Goal: Transaction & Acquisition: Purchase product/service

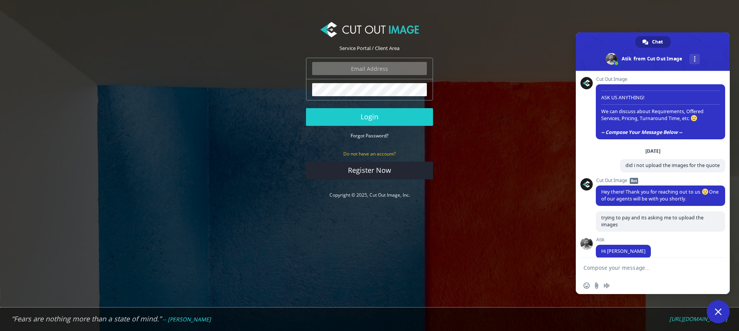
scroll to position [784, 0]
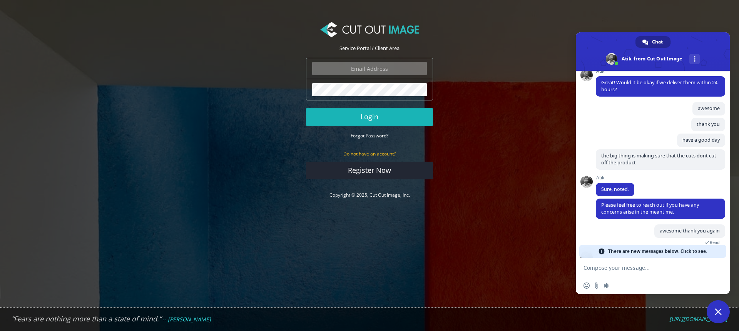
type input "steve@stevenffox.com"
click at [379, 120] on button "Login" at bounding box center [369, 117] width 127 height 18
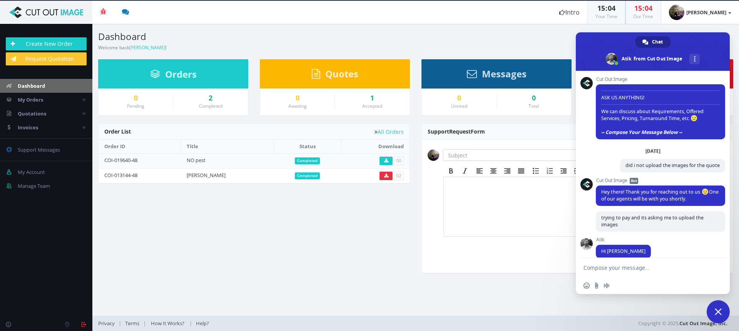
scroll to position [784, 0]
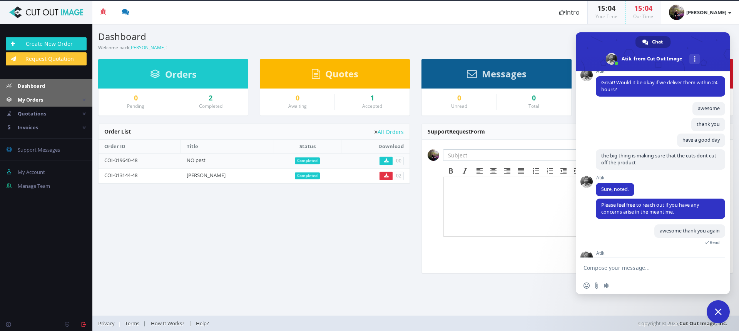
click at [62, 99] on link "My Orders" at bounding box center [46, 100] width 92 height 14
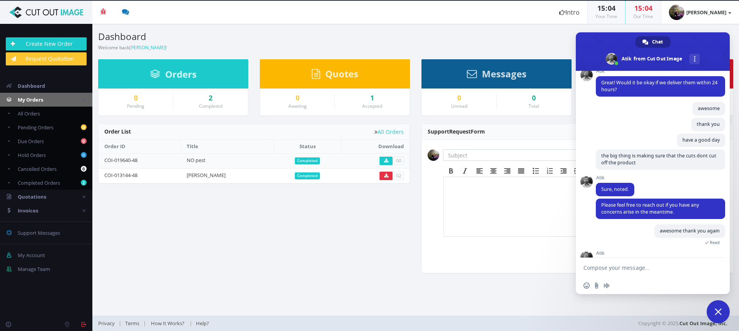
click at [716, 313] on span "Close chat" at bounding box center [717, 311] width 7 height 7
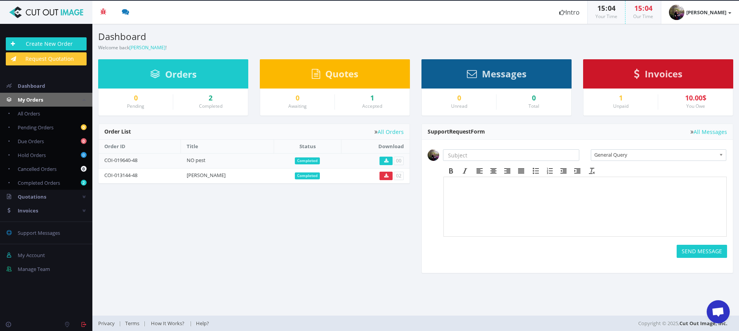
click at [210, 101] on div "2 Completed" at bounding box center [210, 101] width 75 height 15
click at [692, 98] on div "10.00$" at bounding box center [695, 98] width 63 height 8
click at [658, 77] on span "Invoices" at bounding box center [663, 73] width 38 height 13
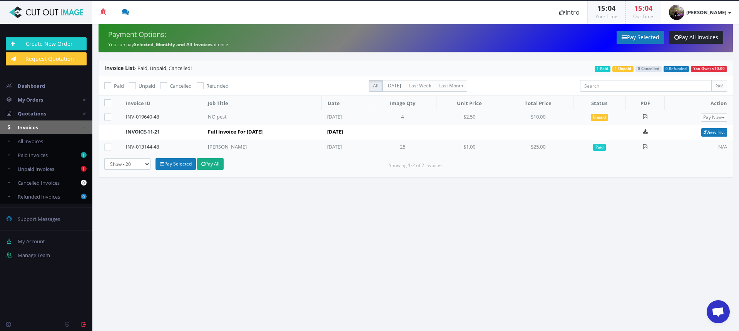
scroll to position [784, 0]
click at [176, 162] on link "Pay Selected" at bounding box center [175, 164] width 40 height 12
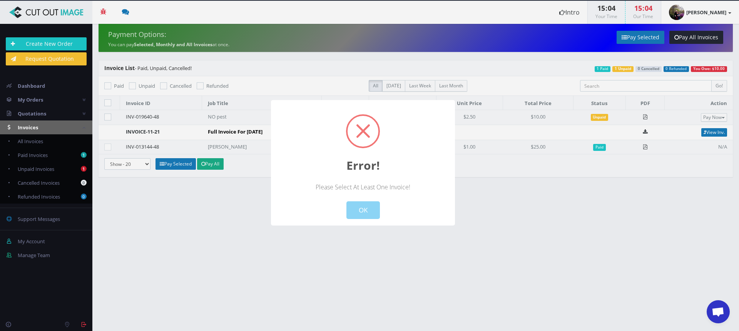
click at [109, 115] on div at bounding box center [369, 165] width 739 height 331
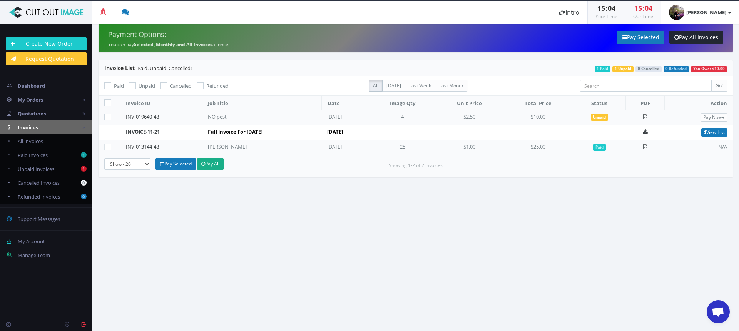
click at [106, 116] on icon at bounding box center [107, 116] width 7 height 7
click at [106, 116] on input"] "checkbox" at bounding box center [108, 117] width 5 height 5
checkbox input"] "true"
click at [182, 165] on link "Pay Selected" at bounding box center [175, 164] width 40 height 12
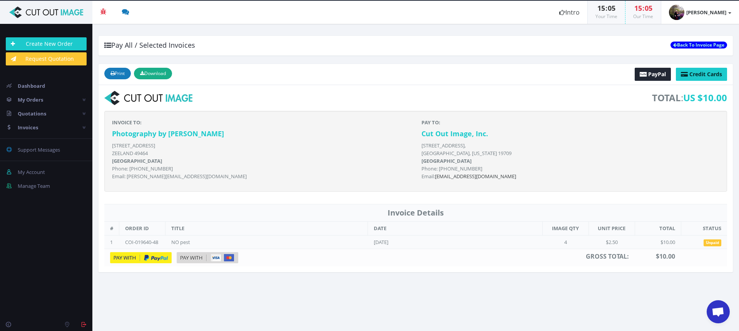
scroll to position [784, 0]
click at [126, 257] on img at bounding box center [141, 257] width 62 height 11
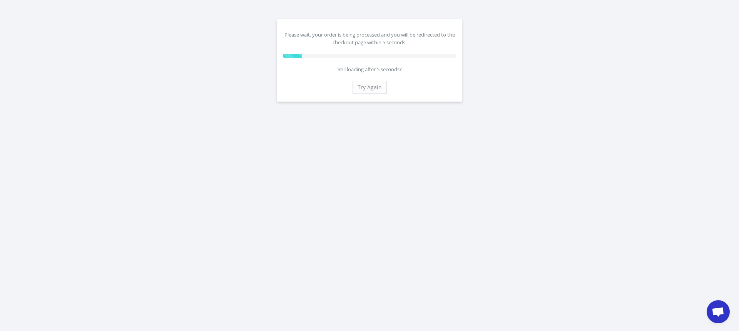
scroll to position [784, 0]
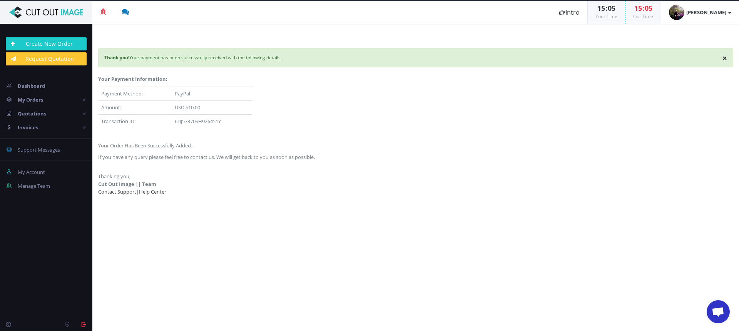
scroll to position [784, 0]
click at [32, 102] on span "My Orders" at bounding box center [30, 99] width 25 height 7
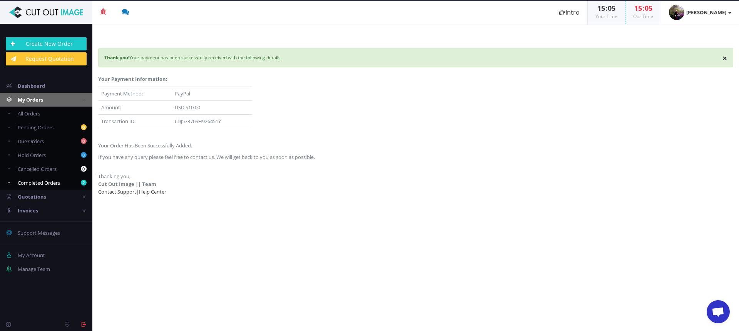
click at [36, 182] on span "Completed Orders" at bounding box center [39, 182] width 42 height 7
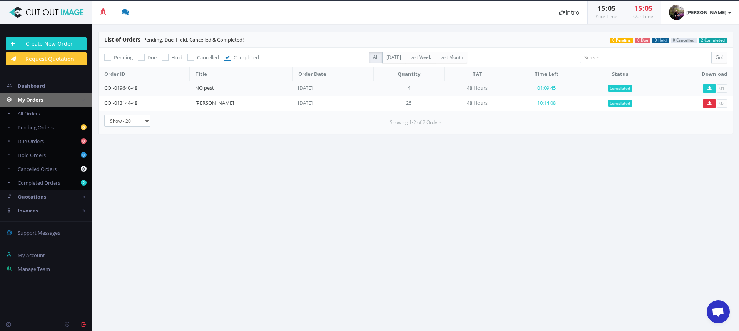
scroll to position [784, 0]
click at [710, 88] on icon at bounding box center [709, 88] width 4 height 5
click at [719, 311] on span "Open chat" at bounding box center [717, 312] width 13 height 11
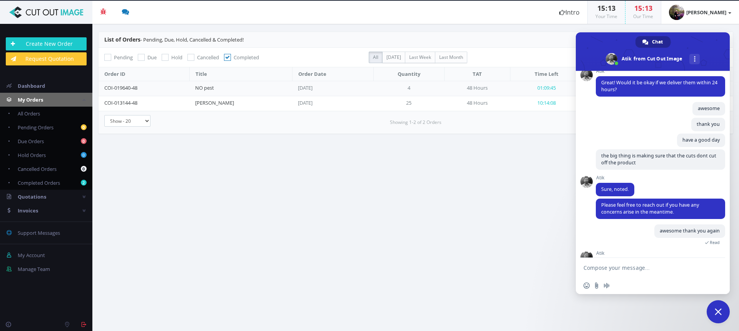
scroll to position [975, 0]
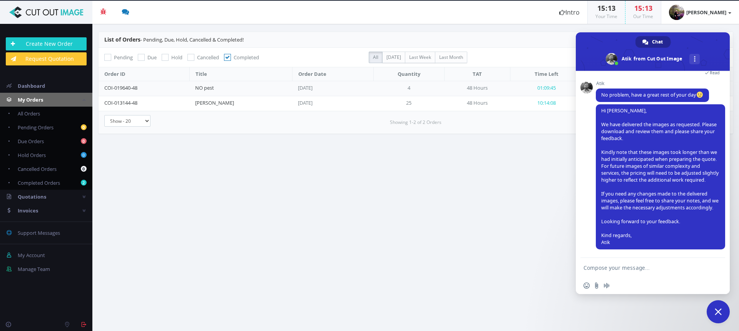
click at [611, 268] on textarea "Compose your message..." at bounding box center [644, 267] width 123 height 19
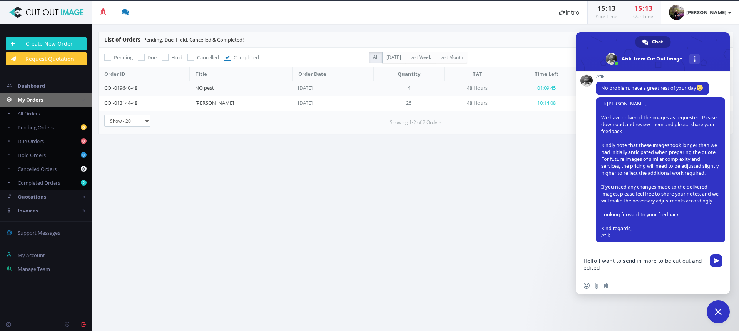
type textarea "Hello I want to send in more to be cut out and edited"
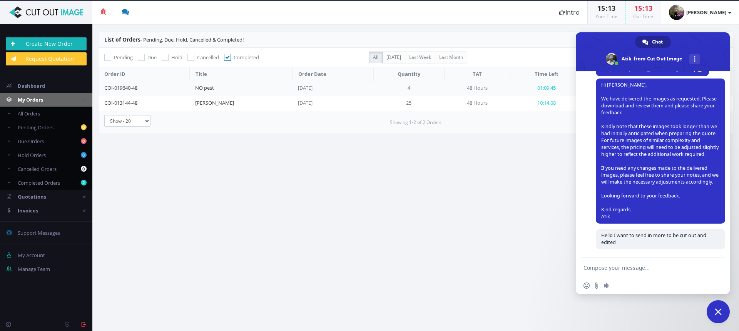
scroll to position [994, 0]
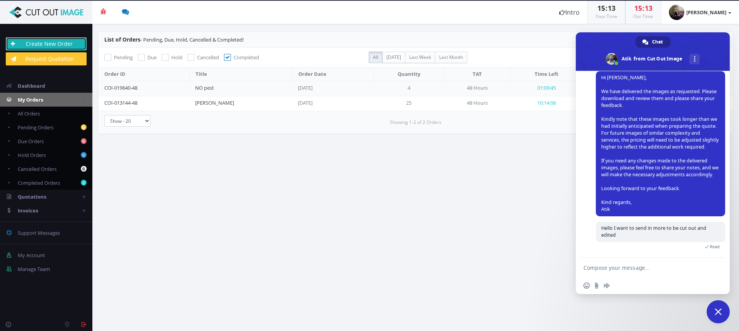
click at [38, 42] on link "Create New Order" at bounding box center [46, 43] width 81 height 13
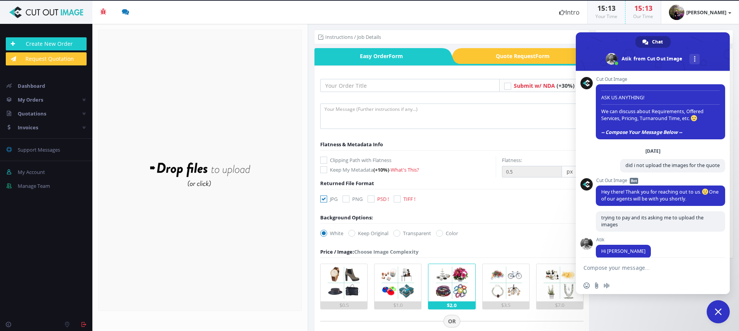
scroll to position [1002, 0]
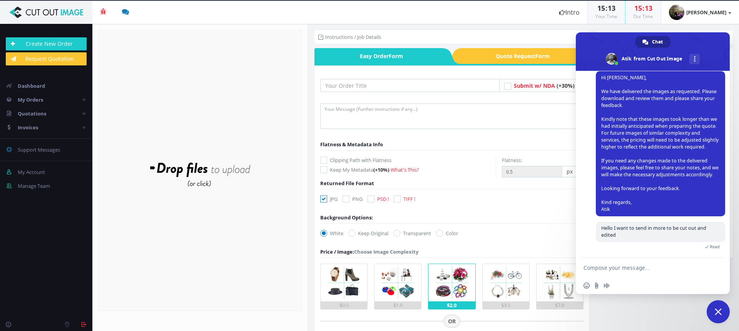
click at [372, 199] on icon at bounding box center [370, 198] width 7 height 7
click at [372, 199] on input "PSD !" at bounding box center [371, 199] width 5 height 5
checkbox input "true"
click at [357, 87] on input "text" at bounding box center [409, 85] width 179 height 13
click at [363, 87] on input "NO pest" at bounding box center [409, 85] width 179 height 13
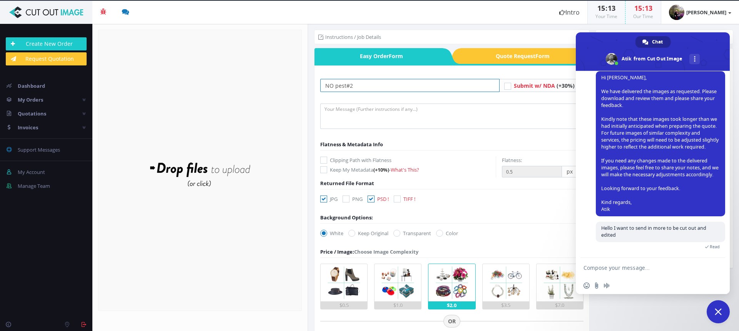
type input "NO pest#2"
click at [357, 109] on textarea at bounding box center [451, 115] width 263 height 25
type textarea "d"
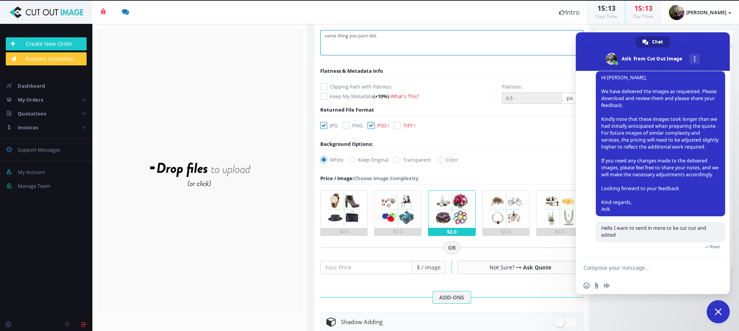
scroll to position [74, 0]
type textarea "same thing you jusrt did."
click at [398, 157] on icon at bounding box center [396, 158] width 7 height 7
click at [398, 157] on input "Transparent" at bounding box center [397, 159] width 5 height 5
radio input "true"
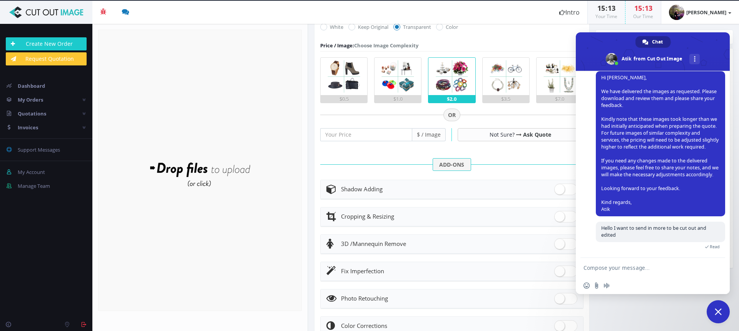
scroll to position [207, 0]
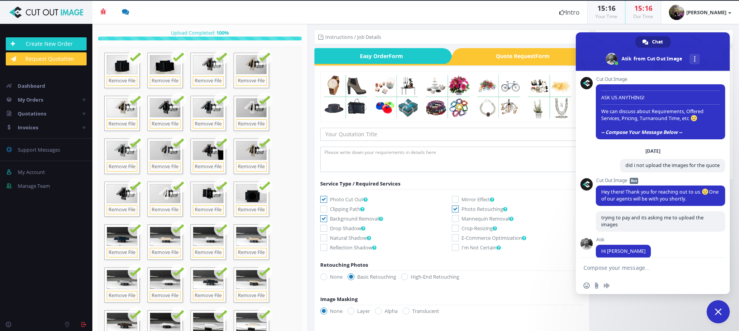
click at [722, 313] on span "Close chat" at bounding box center [717, 311] width 23 height 23
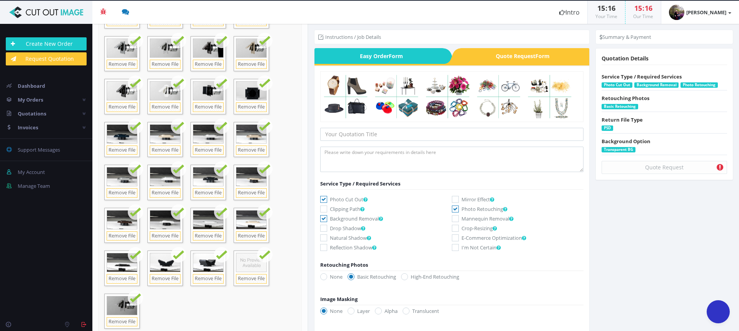
scroll to position [87, 0]
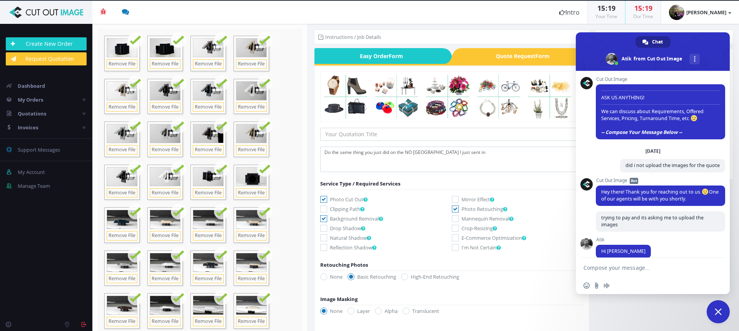
scroll to position [1170, 0]
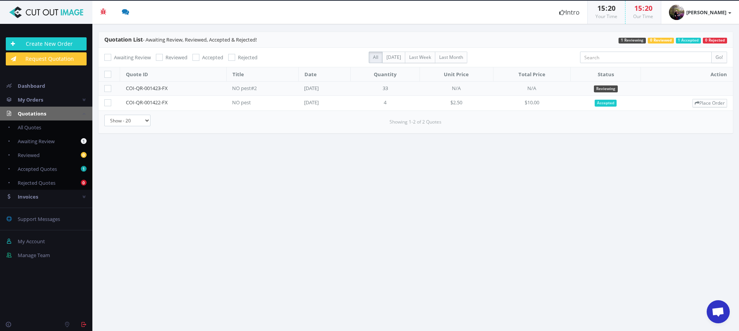
scroll to position [1196, 0]
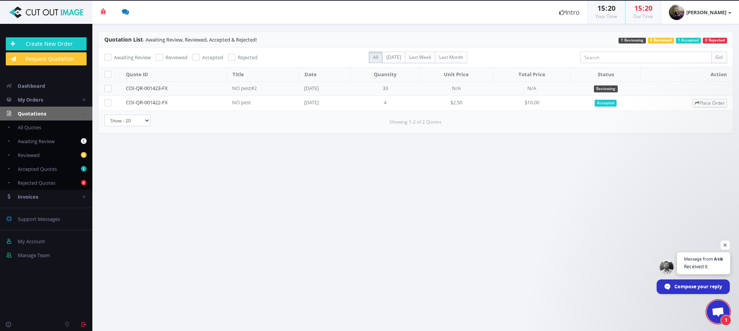
click at [689, 264] on span "Received it." at bounding box center [703, 266] width 39 height 7
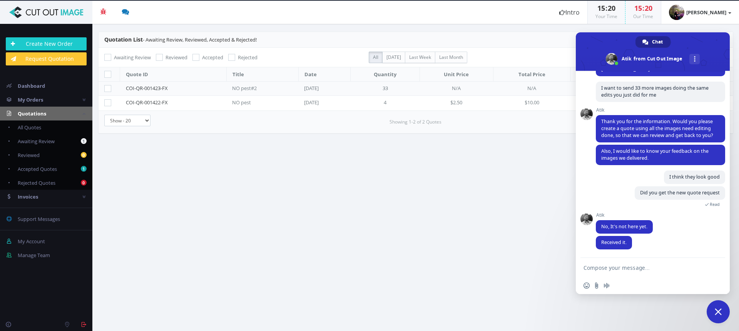
scroll to position [1212, 0]
click at [619, 270] on textarea "Compose your message..." at bounding box center [644, 267] width 123 height 19
type textarea "ok ill be back in an hour"
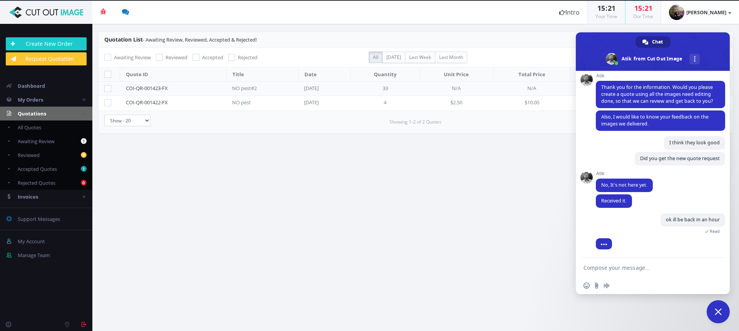
scroll to position [1258, 0]
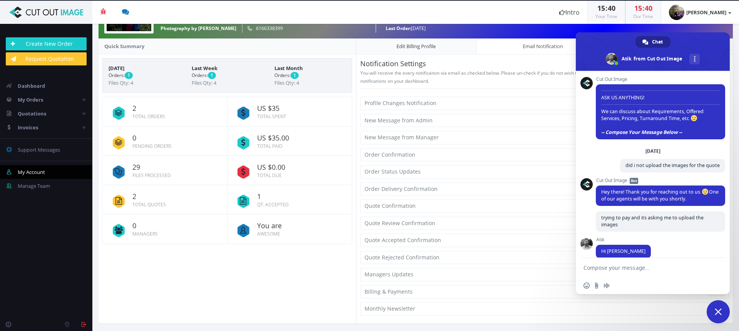
scroll to position [1258, 0]
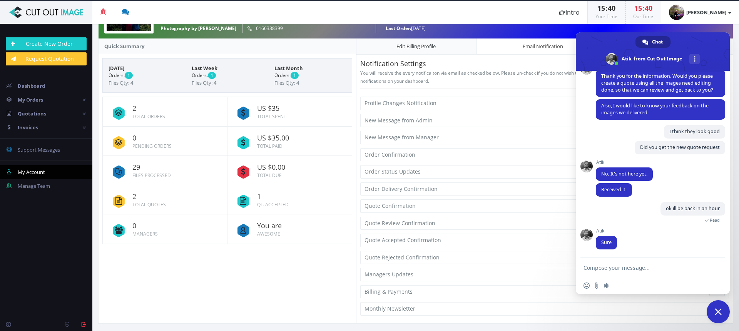
click at [617, 270] on textarea "Compose your message..." at bounding box center [644, 267] width 123 height 19
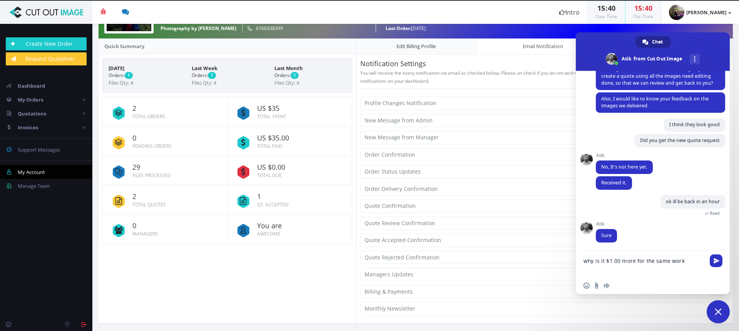
type textarea "why is it $1.00 more for the same work"
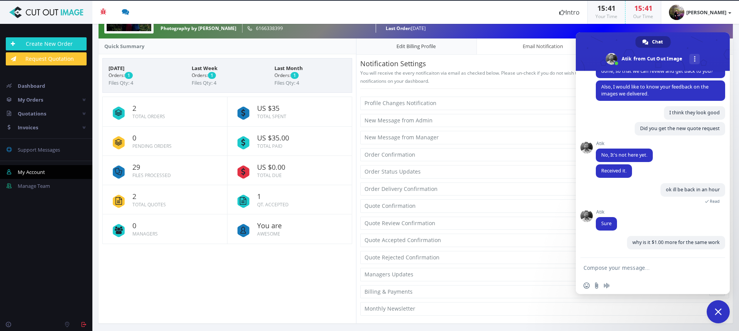
scroll to position [1292, 0]
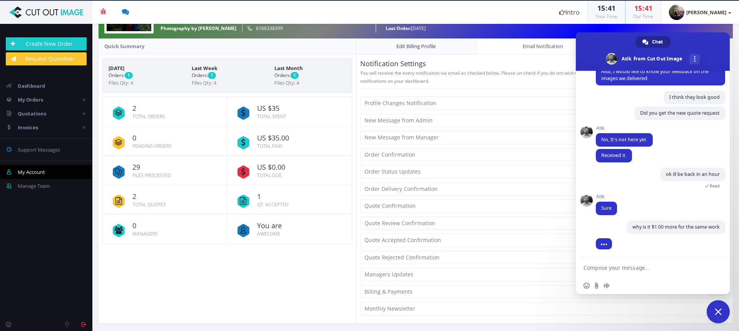
click at [617, 270] on textarea "Compose your message..." at bounding box center [644, 267] width 123 height 19
type textarea "i"
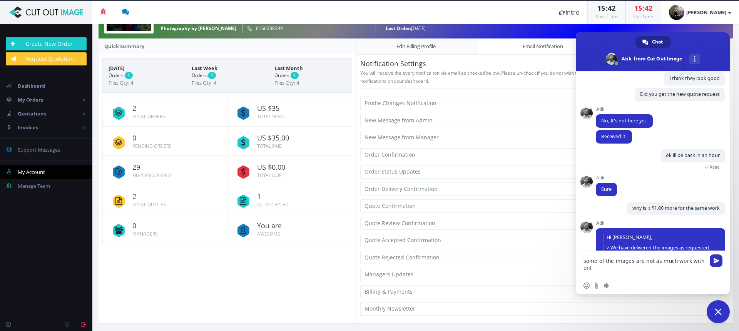
scroll to position [1469, 0]
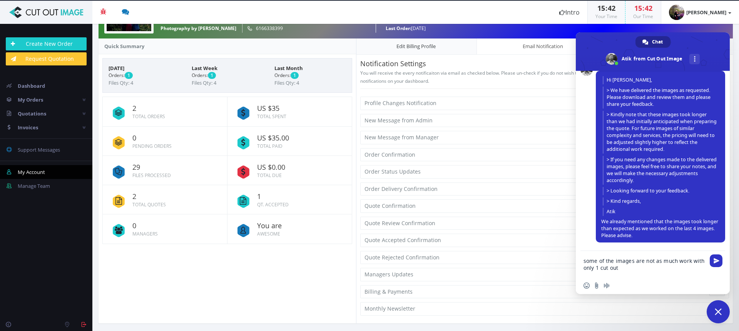
type textarea "some of the images are not as much work with only 1 cut out"
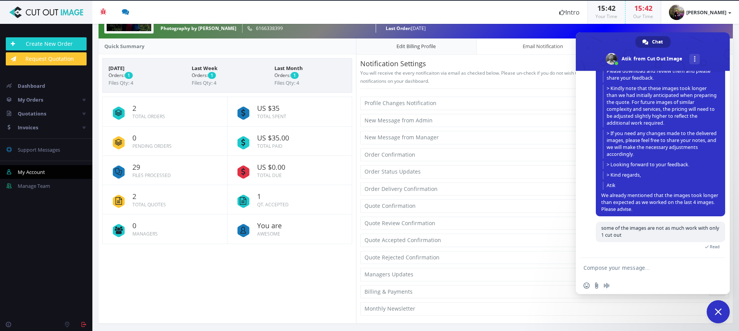
scroll to position [1489, 0]
click at [600, 267] on textarea "Compose your message..." at bounding box center [644, 267] width 123 height 19
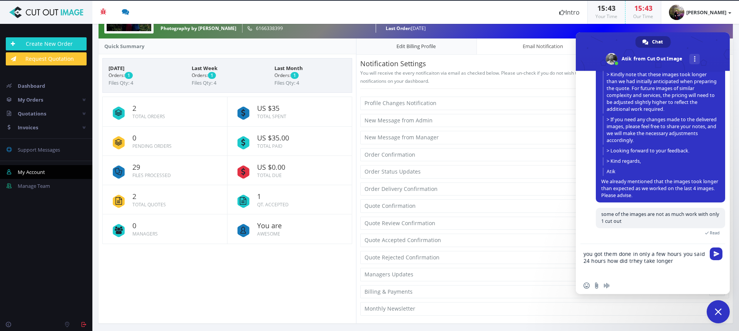
type textarea "you got them done in only a few hours you said 24 hours how did trhey take long…"
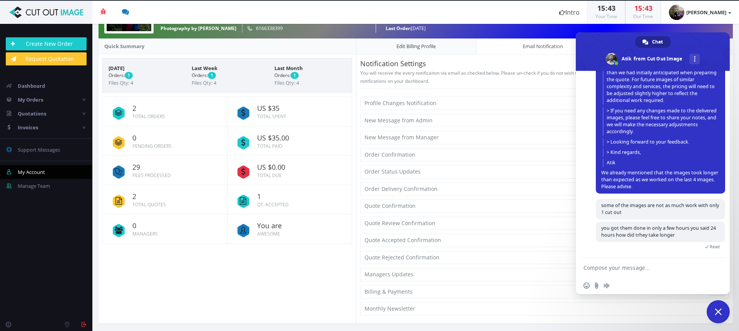
scroll to position [1512, 0]
type textarea "i"
type textarea "they took about 22 hours less"
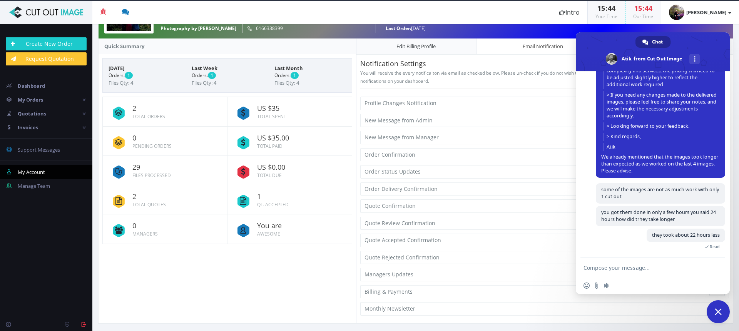
scroll to position [1543, 0]
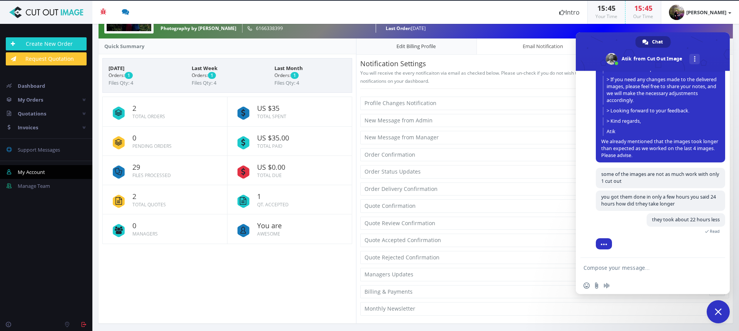
click at [610, 267] on textarea "Compose your message..." at bounding box center [644, 267] width 123 height 19
type textarea "I will get other quotes I guess"
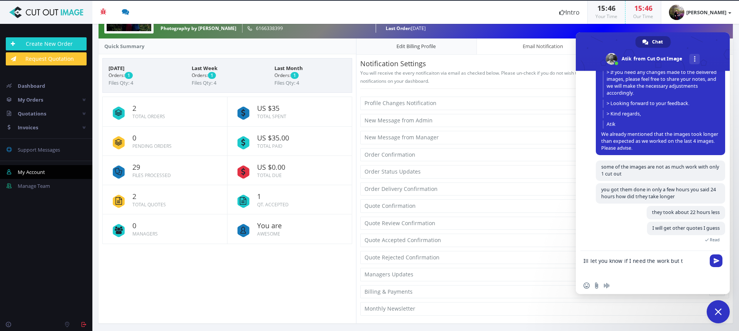
scroll to position [1613, 0]
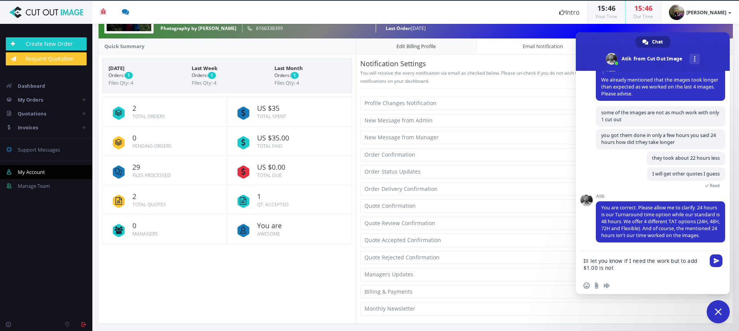
type textarea "Ill let you know if I need the work but to add $1.00 is not"
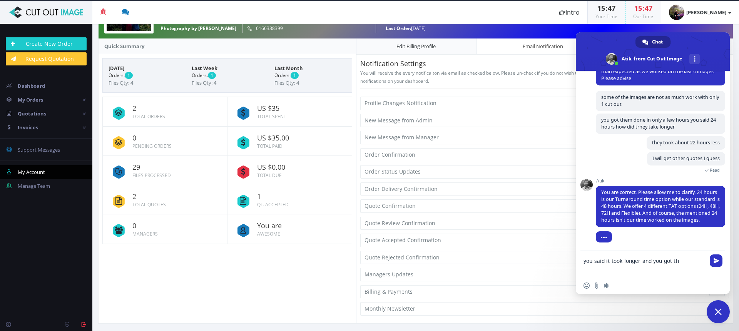
scroll to position [1628, 0]
type textarea "you said it took longer and you got them to me quicker"
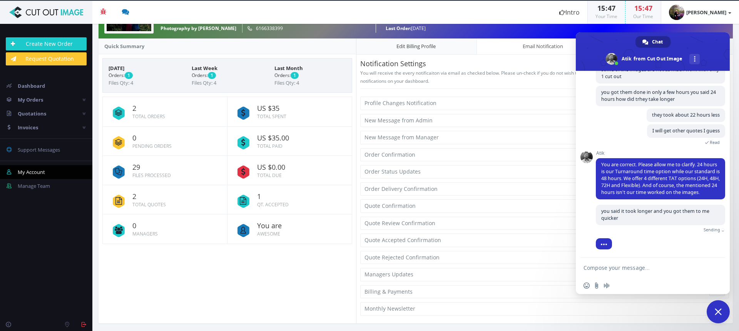
scroll to position [1647, 0]
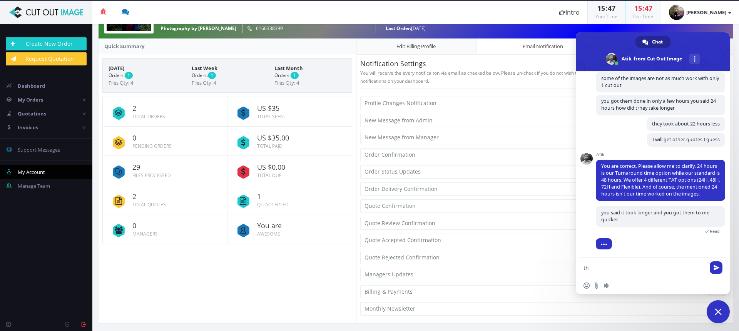
type textarea "t"
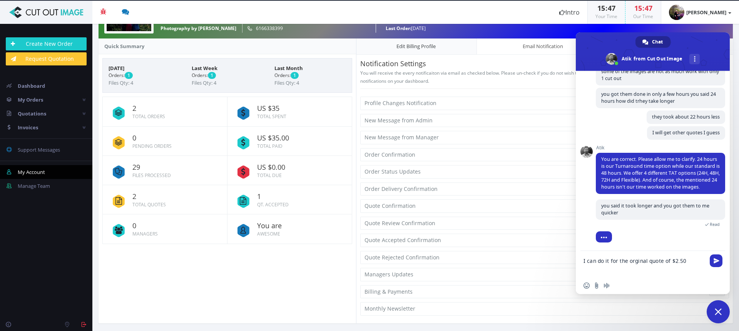
scroll to position [1680, 0]
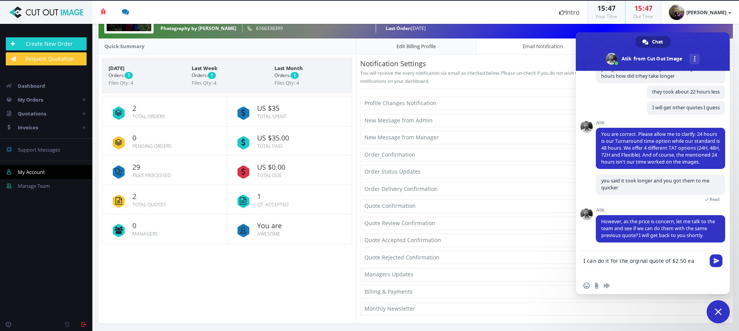
type textarea "I can do it for the orginal quote of $2.50 ea"
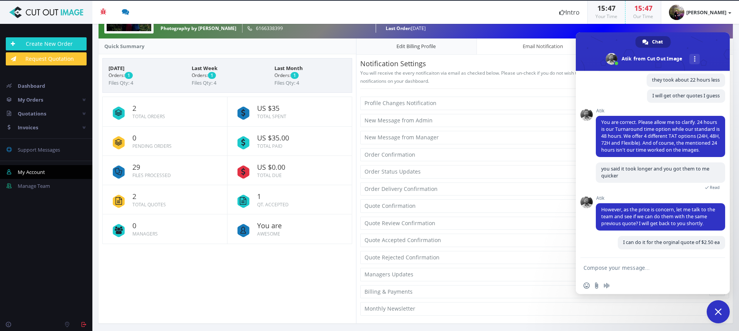
scroll to position [1692, 0]
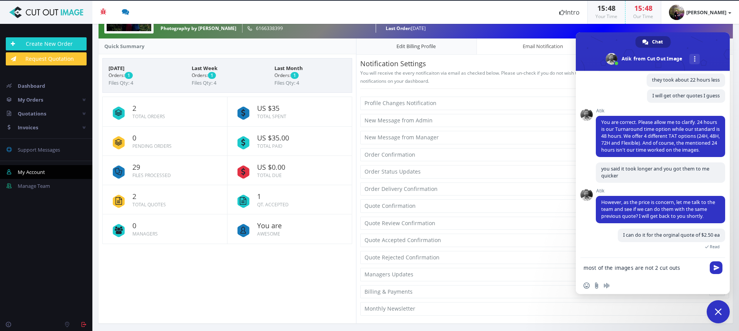
type textarea "most of the images are not 2 cut outs"
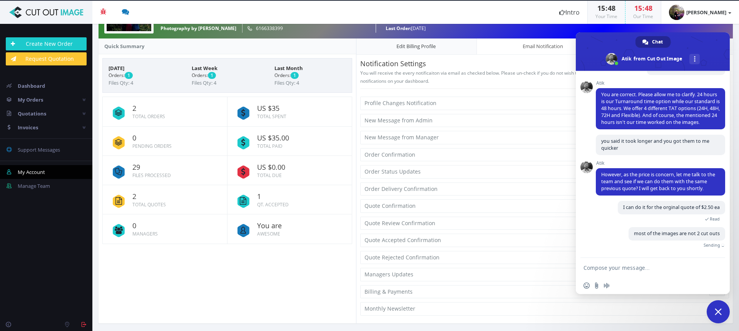
scroll to position [1701, 0]
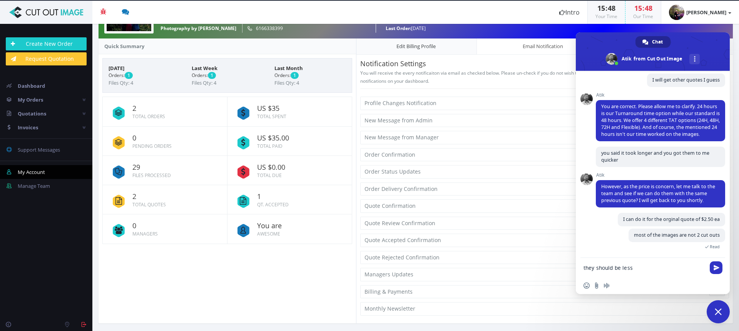
type textarea "they should be less"
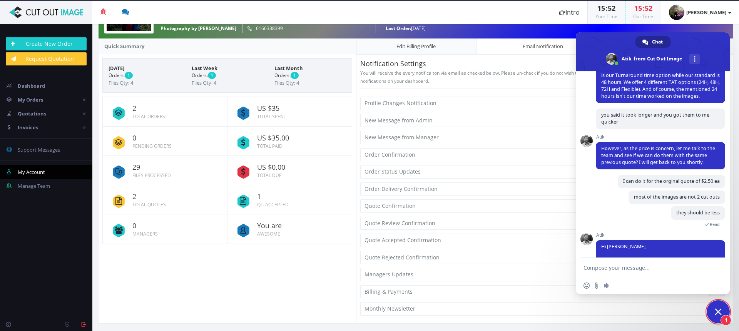
scroll to position [1803, 0]
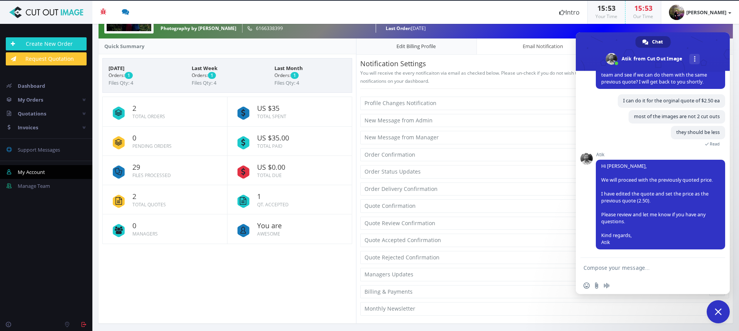
click at [613, 267] on textarea "Compose your message..." at bounding box center [644, 267] width 123 height 19
type textarea "thats better I expect the same work"
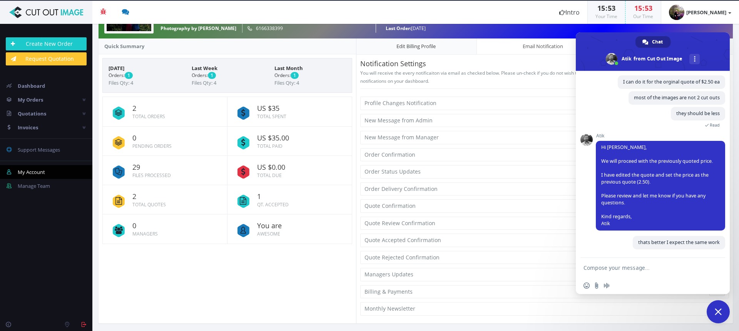
scroll to position [1822, 0]
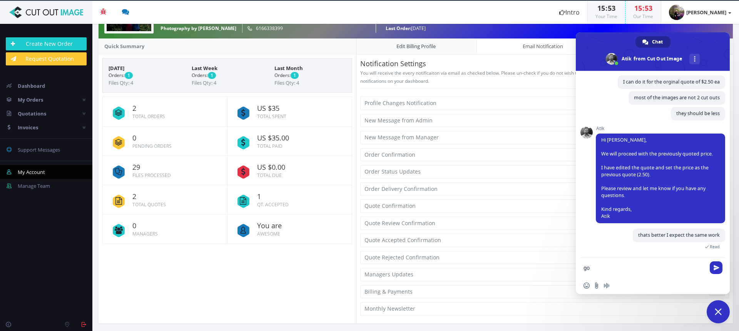
type textarea "g"
type textarea "t"
click at [716, 311] on span "Close chat" at bounding box center [717, 311] width 7 height 7
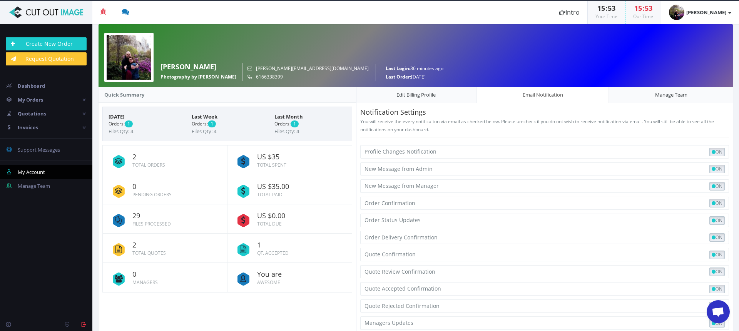
scroll to position [0, 0]
click at [36, 115] on span "Quotations" at bounding box center [32, 113] width 28 height 7
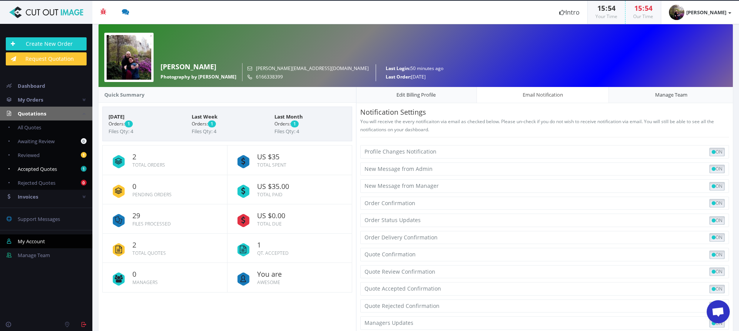
click at [46, 169] on span "Accepted Quotes" at bounding box center [37, 168] width 39 height 7
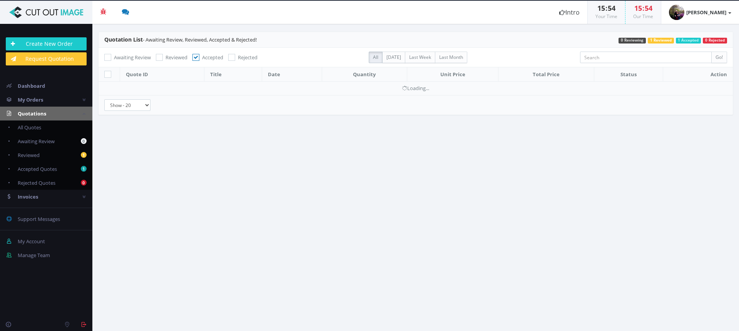
click at [40, 142] on span "Awaiting Review" at bounding box center [36, 141] width 37 height 7
checkbox input "true"
checkbox input "false"
click at [27, 97] on span "My Orders" at bounding box center [30, 99] width 25 height 7
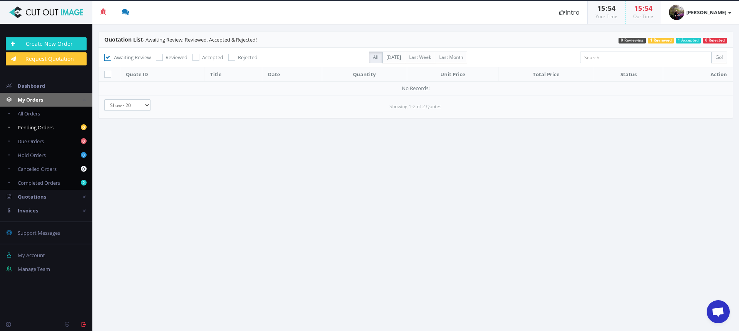
click at [31, 126] on span "Pending Orders" at bounding box center [36, 127] width 36 height 7
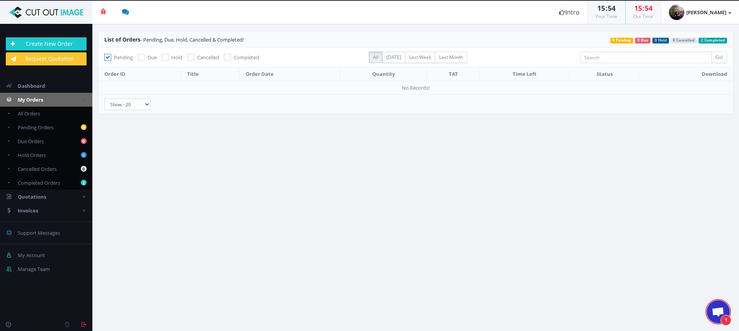
scroll to position [1831, 0]
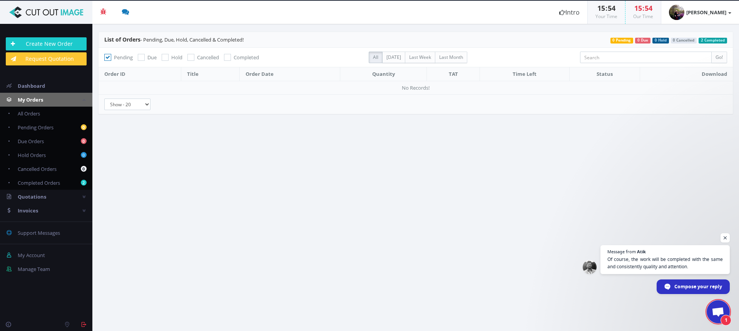
click at [718, 311] on span "Open chat" at bounding box center [717, 312] width 13 height 11
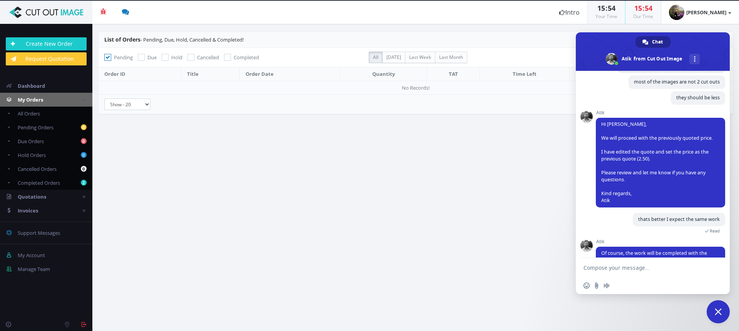
scroll to position [1856, 0]
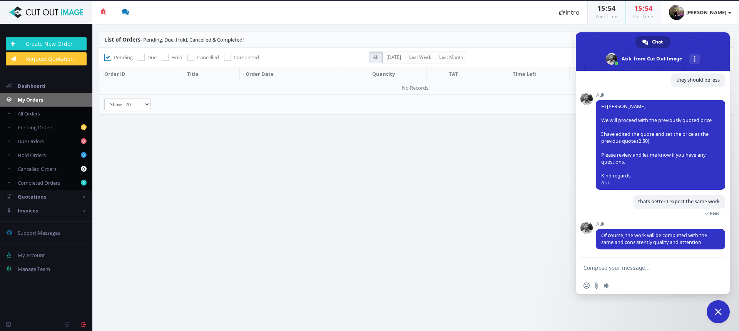
click at [612, 269] on textarea "Compose your message..." at bounding box center [644, 267] width 123 height 19
type textarea "o"
type textarea "Perfect lets get this done"
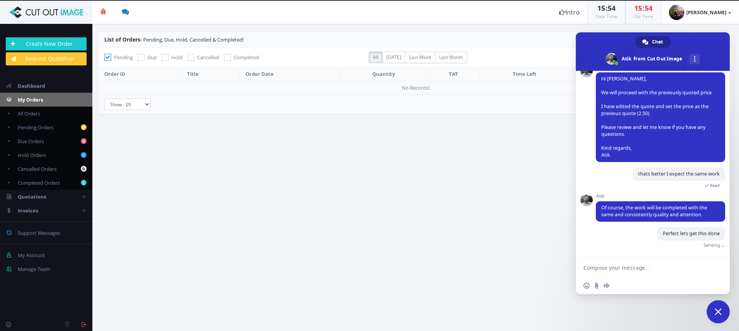
scroll to position [1874, 0]
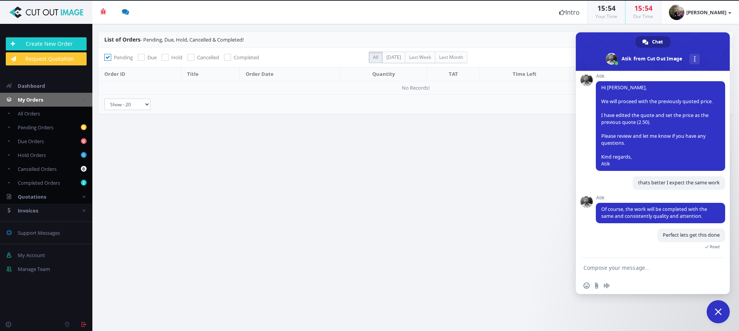
click at [46, 201] on link "Quotations" at bounding box center [46, 197] width 92 height 14
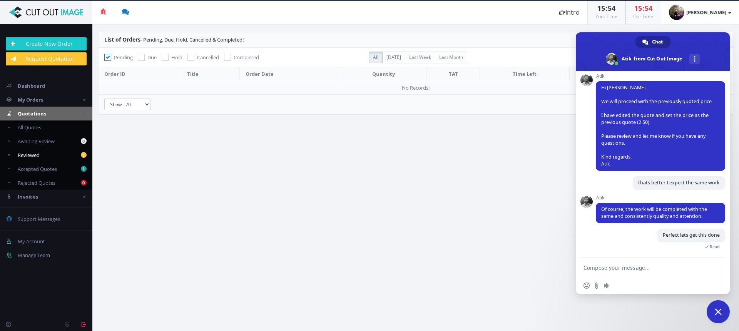
click at [33, 155] on span "Reviewed" at bounding box center [29, 155] width 22 height 7
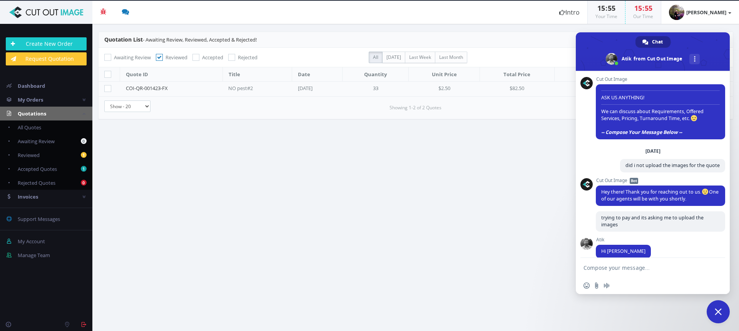
scroll to position [1874, 0]
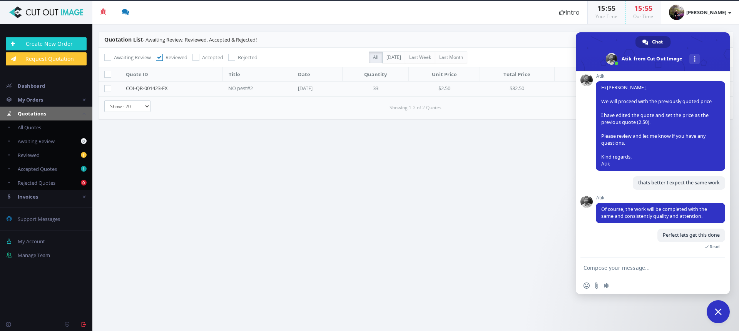
click at [575, 90] on span "Reviewed" at bounding box center [586, 88] width 23 height 7
click at [104, 87] on icon at bounding box center [107, 88] width 7 height 7
click at [106, 87] on input"] "checkbox" at bounding box center [108, 88] width 5 height 5
checkbox input"] "true"
click at [541, 52] on div "All Today Last Week Last Month" at bounding box center [468, 58] width 211 height 12
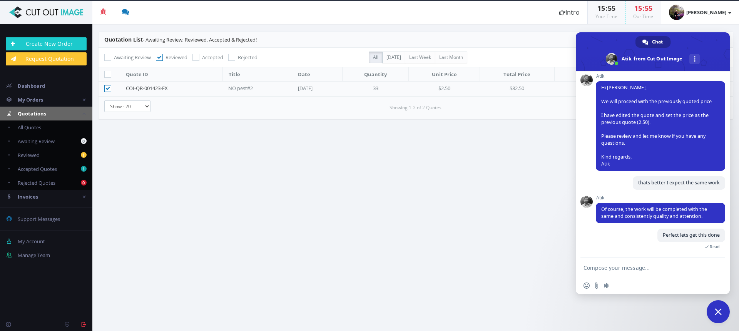
click at [716, 311] on span "Close chat" at bounding box center [717, 311] width 7 height 7
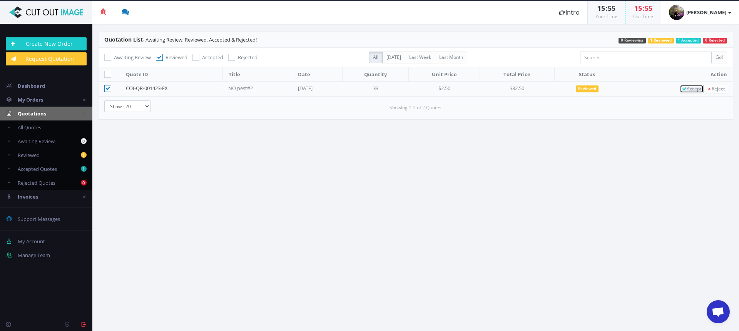
click at [682, 87] on span "Accept" at bounding box center [691, 88] width 19 height 7
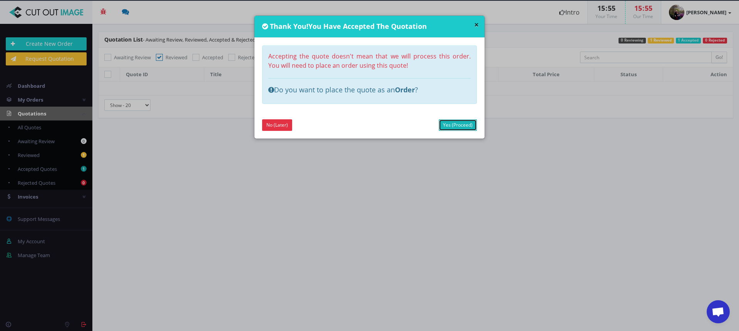
click at [447, 123] on link "Yes (Proceed)" at bounding box center [458, 125] width 38 height 12
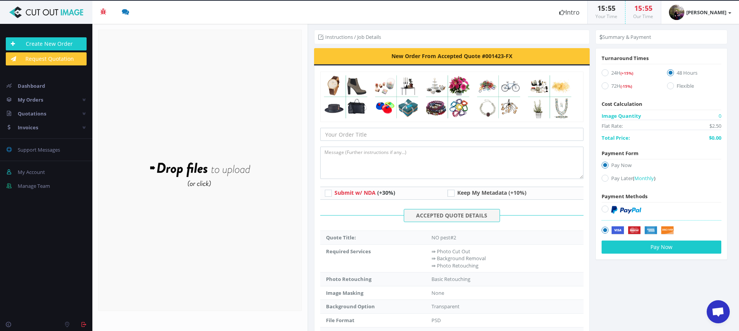
scroll to position [1874, 0]
click at [602, 207] on icon at bounding box center [604, 208] width 7 height 7
click at [603, 207] on input "radio" at bounding box center [605, 209] width 5 height 5
radio input "true"
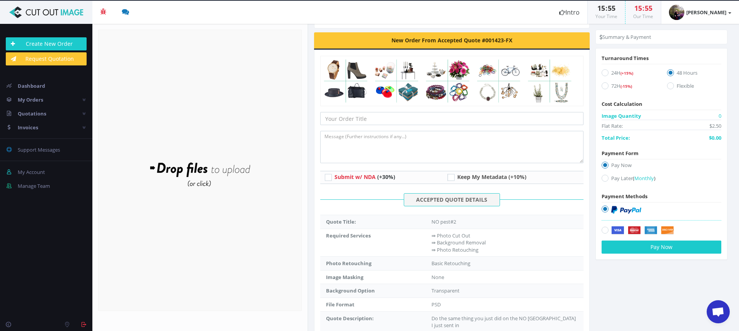
scroll to position [0, 0]
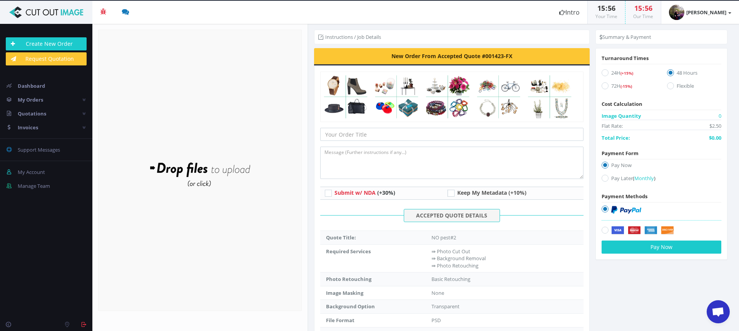
click at [715, 312] on span "Open chat" at bounding box center [717, 312] width 13 height 11
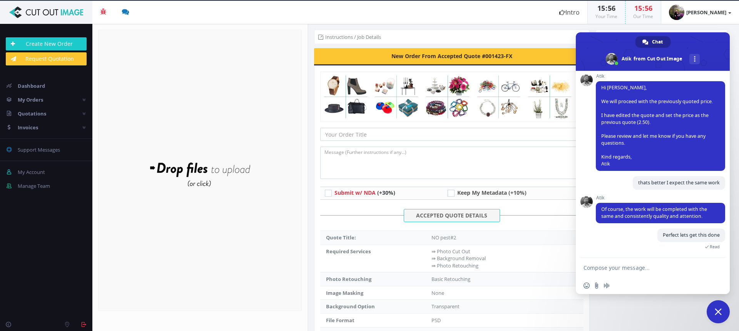
click at [617, 273] on textarea "Compose your message..." at bounding box center [644, 267] width 123 height 19
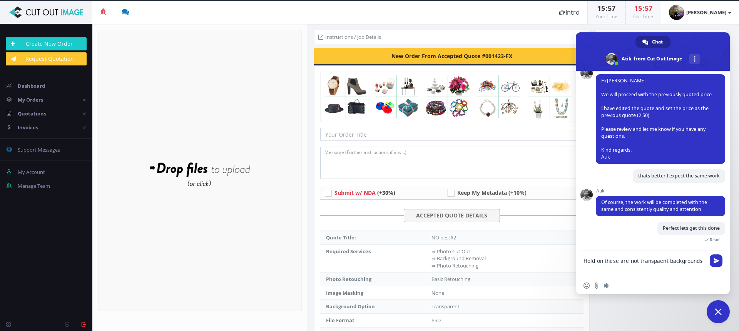
type textarea "Hold on these are not transpaent backgrounds"
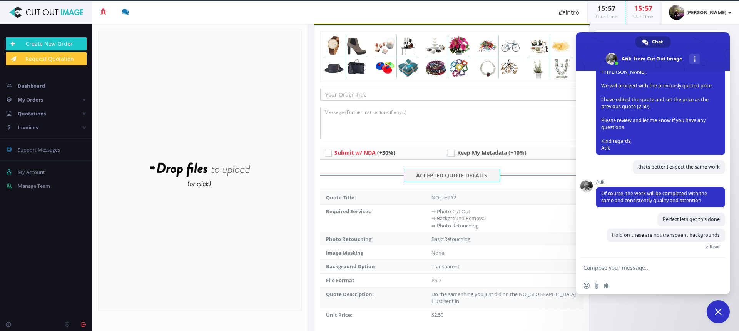
scroll to position [40, 0]
click at [601, 268] on textarea "Compose your message..." at bounding box center [644, 267] width 123 height 19
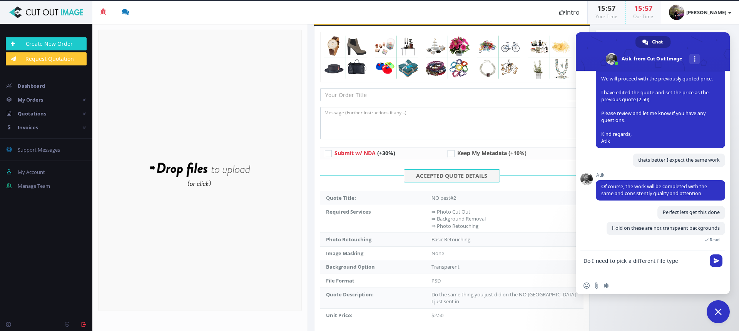
type textarea "Do I need to pick a different file type"
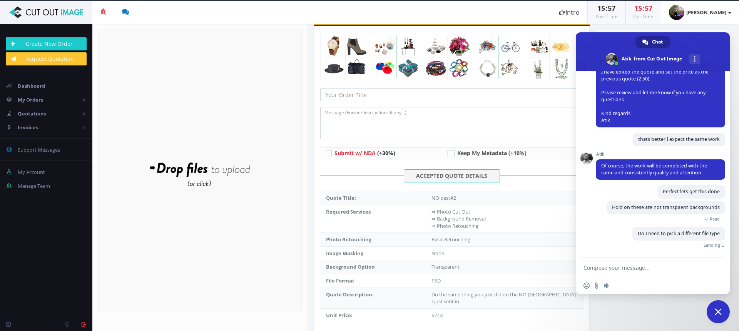
scroll to position [1906, 0]
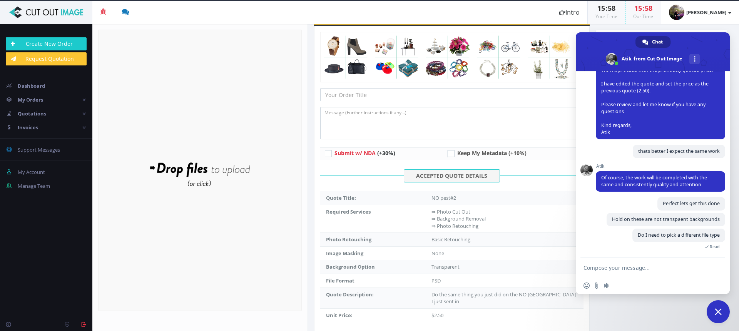
click at [600, 268] on textarea "Compose your message..." at bounding box center [644, 267] width 123 height 19
type textarea "I requested a transparent background"
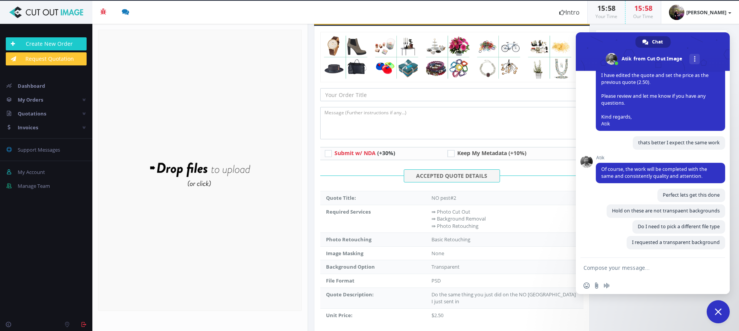
scroll to position [1922, 0]
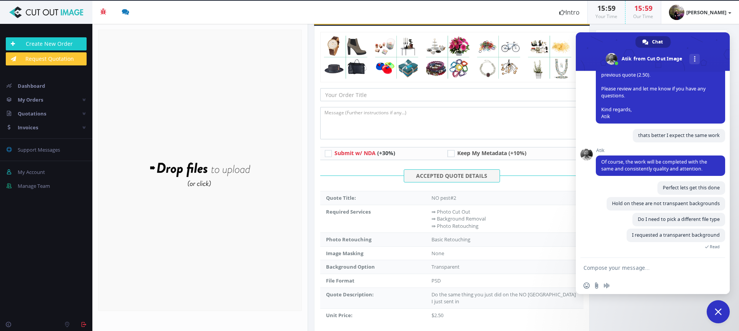
click at [604, 264] on textarea "Compose your message..." at bounding box center [644, 267] width 123 height 19
type textarea "?"
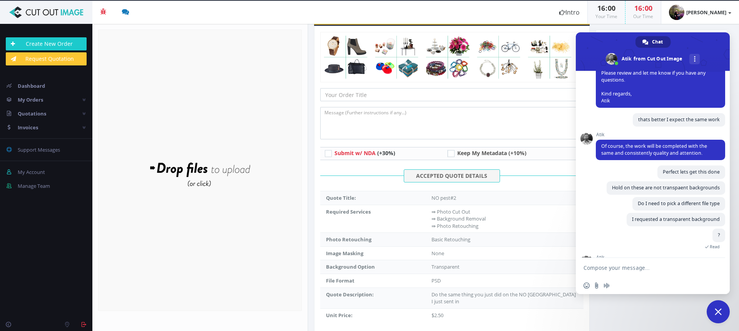
scroll to position [1964, 0]
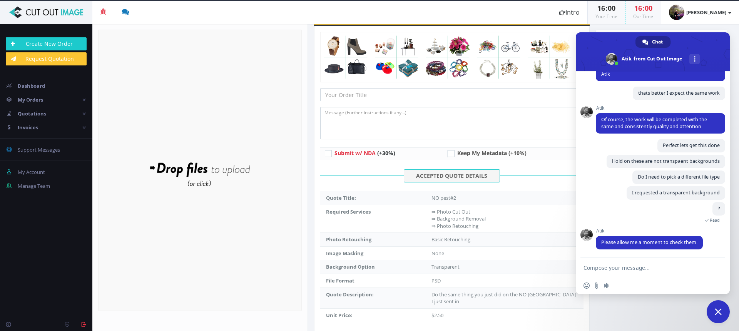
click at [645, 266] on textarea "Compose your message..." at bounding box center [644, 267] width 123 height 19
type textarea "ok"
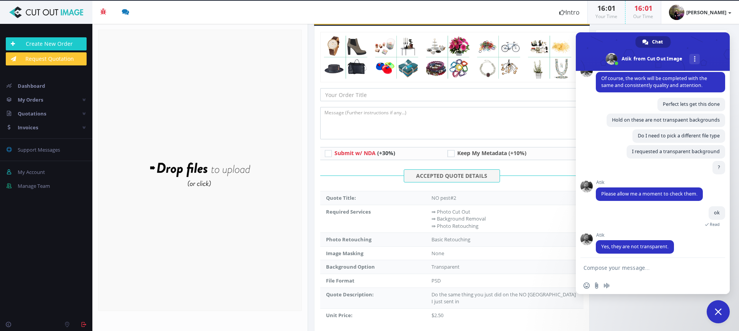
scroll to position [2025, 0]
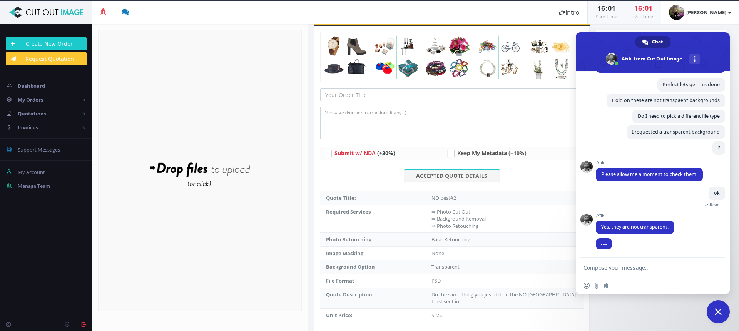
click at [614, 266] on textarea "Compose your message..." at bounding box center [644, 267] width 123 height 19
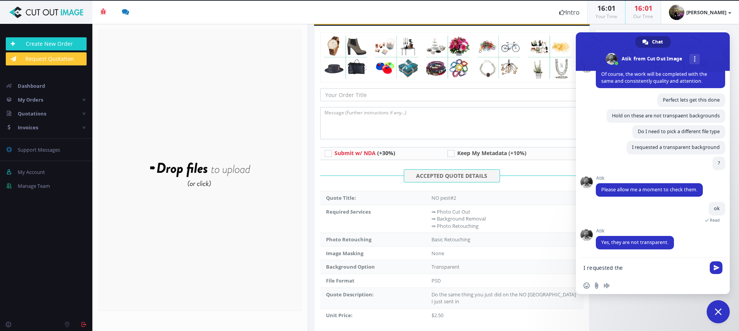
scroll to position [2062, 0]
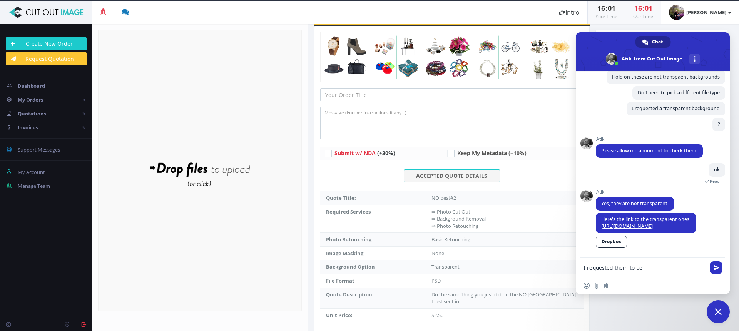
type textarea "I requested them to be"
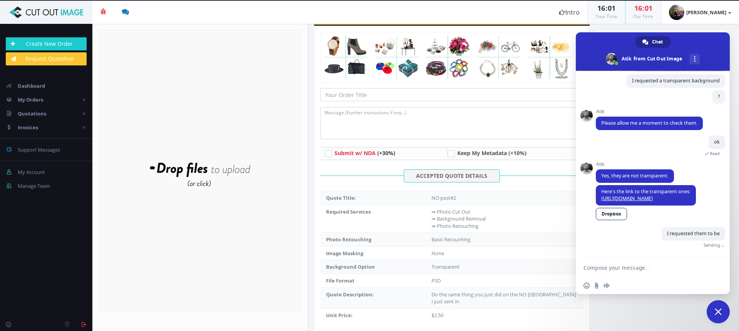
scroll to position [2081, 0]
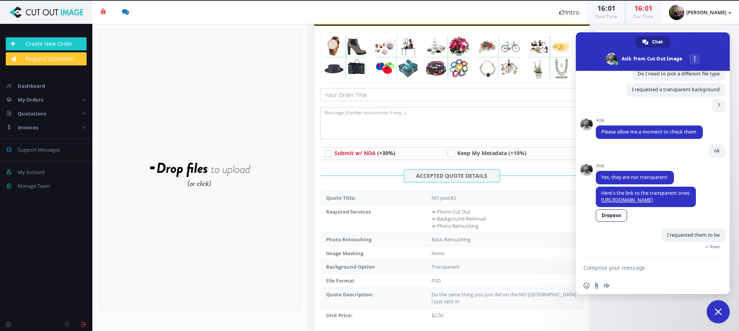
click at [612, 216] on link "Dropbox" at bounding box center [610, 215] width 31 height 12
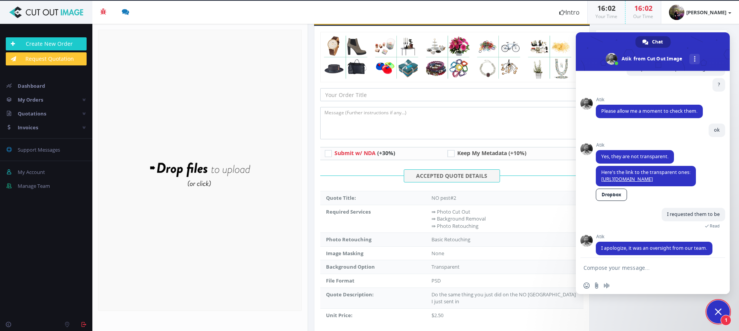
scroll to position [2108, 0]
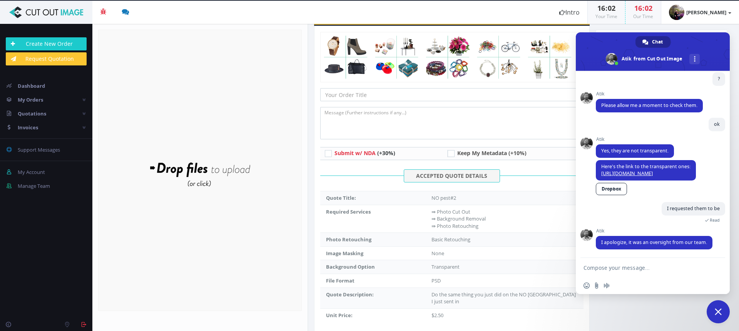
click at [618, 266] on textarea "Compose your message..." at bounding box center [644, 267] width 123 height 19
type textarea "ok"
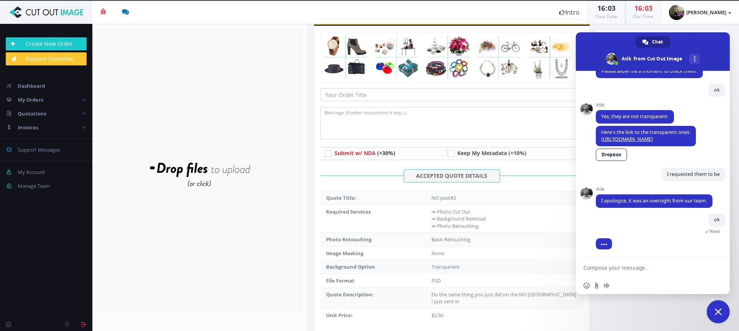
scroll to position [2142, 0]
click at [602, 267] on textarea "Compose your message..." at bounding box center [644, 267] width 123 height 19
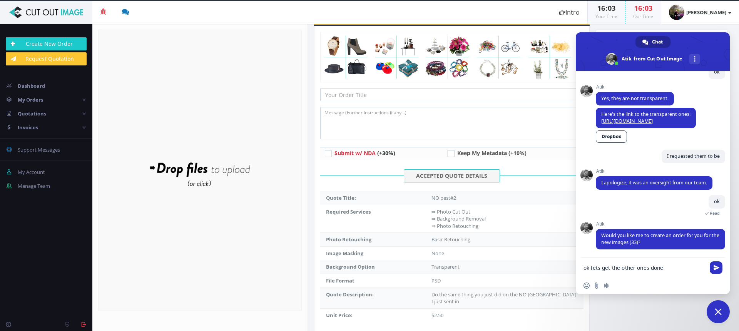
type textarea "ok lets get the other ones done"
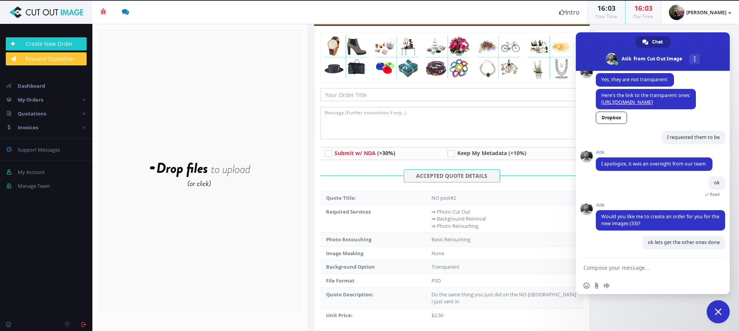
scroll to position [2179, 0]
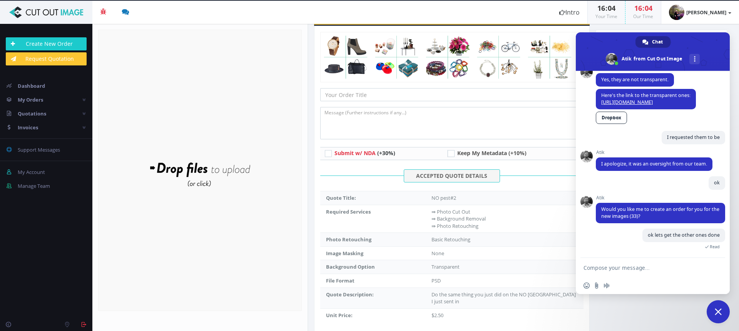
click at [612, 270] on textarea "Compose your message..." at bounding box center [644, 267] width 123 height 19
type textarea "yes"
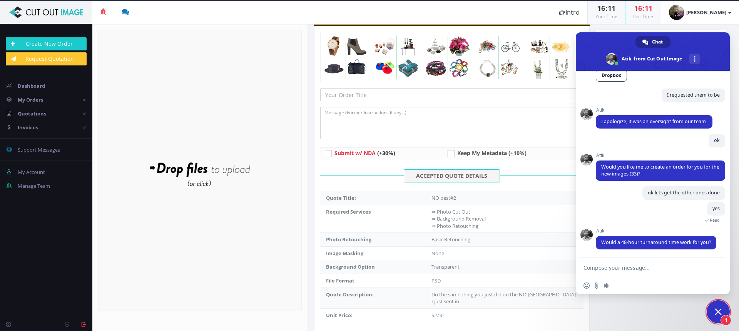
scroll to position [2221, 0]
click at [596, 270] on textarea "Compose your message..." at bounding box center [644, 267] width 123 height 19
type textarea "yes"
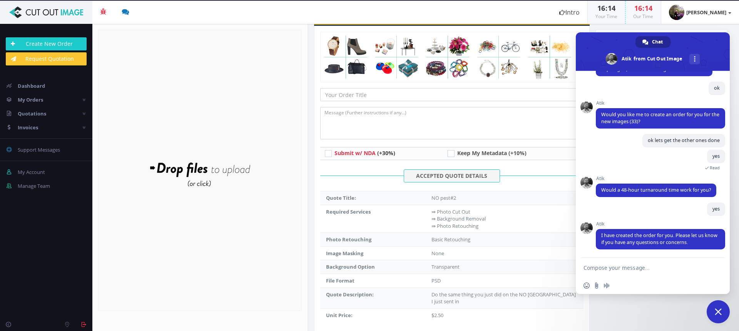
scroll to position [2273, 0]
click at [53, 43] on link "Create New Order" at bounding box center [46, 43] width 81 height 13
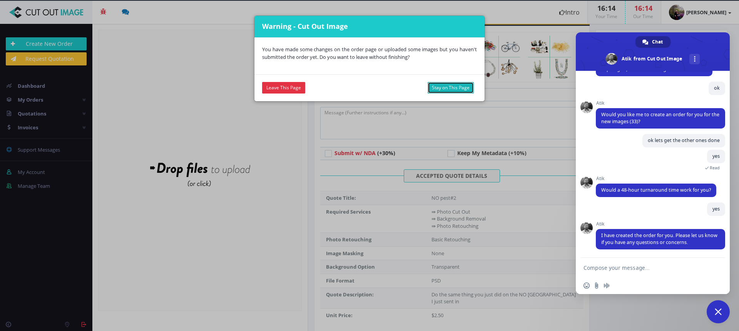
click at [440, 88] on button "Stay on This Page" at bounding box center [450, 88] width 46 height 12
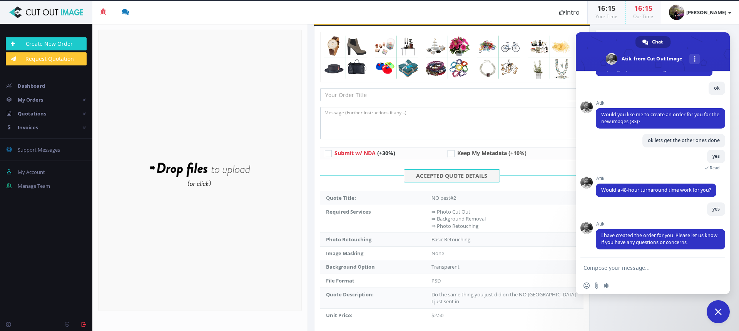
click at [691, 27] on div "Summary & Payment Turnaround Times 24H (+15%) 72H (-15%) Cost Calculation 0 $2.…" at bounding box center [660, 148] width 143 height 249
click at [623, 27] on div "Summary & Payment Turnaround Times 24H (+15%) 72H (-15%) Cost Calculation 0 $2.…" at bounding box center [660, 148] width 143 height 249
click at [715, 310] on span "Close chat" at bounding box center [717, 311] width 7 height 7
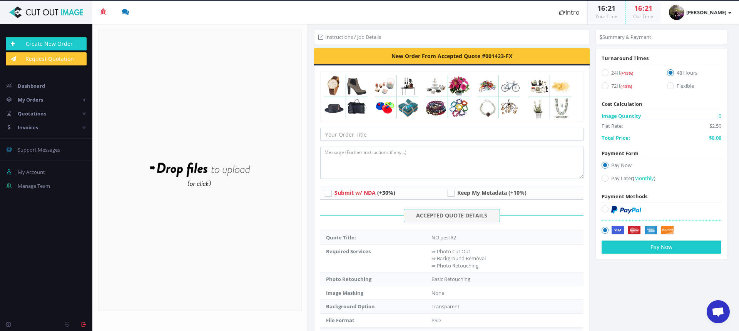
scroll to position [2273, 0]
click at [37, 112] on span "Quotations" at bounding box center [32, 113] width 28 height 7
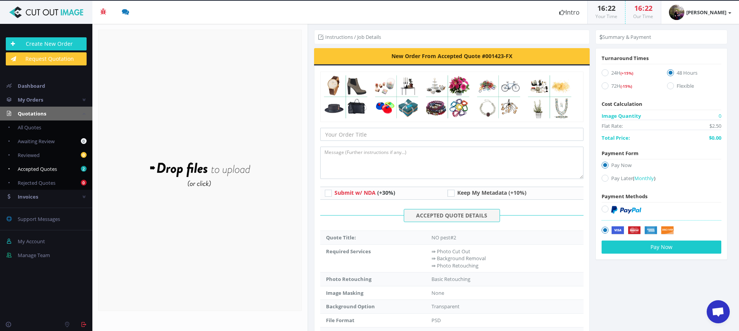
click at [47, 168] on span "Accepted Quotes" at bounding box center [37, 168] width 39 height 7
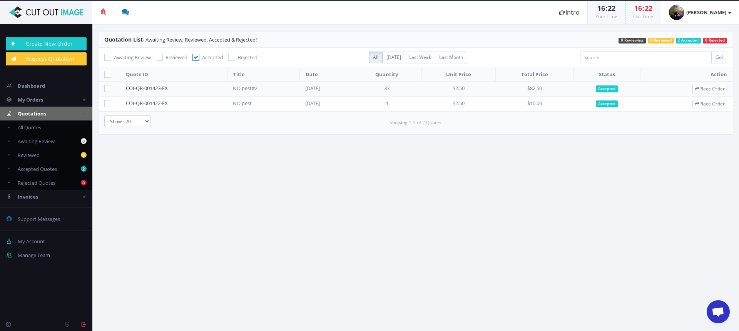
scroll to position [2273, 0]
click at [713, 87] on link "Place Order" at bounding box center [709, 89] width 35 height 8
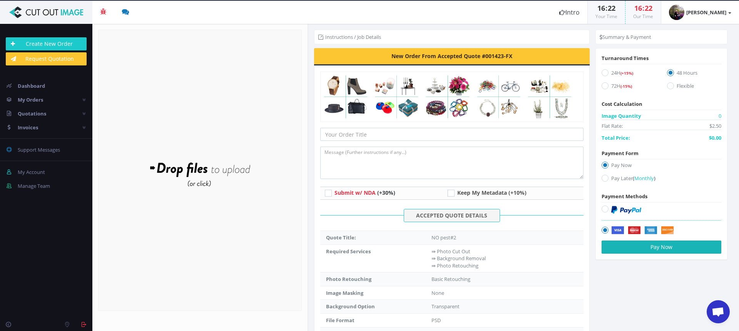
scroll to position [2273, 0]
click at [601, 209] on icon at bounding box center [604, 208] width 7 height 7
click at [603, 209] on input "radio" at bounding box center [605, 209] width 5 height 5
radio input "true"
click at [628, 248] on button "Pay Now" at bounding box center [661, 246] width 120 height 13
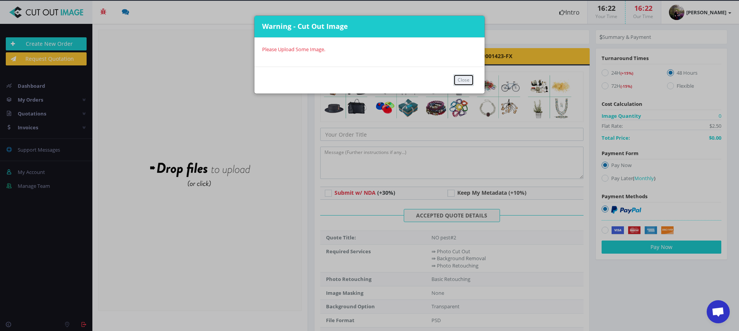
click at [460, 83] on button "Close" at bounding box center [463, 80] width 20 height 12
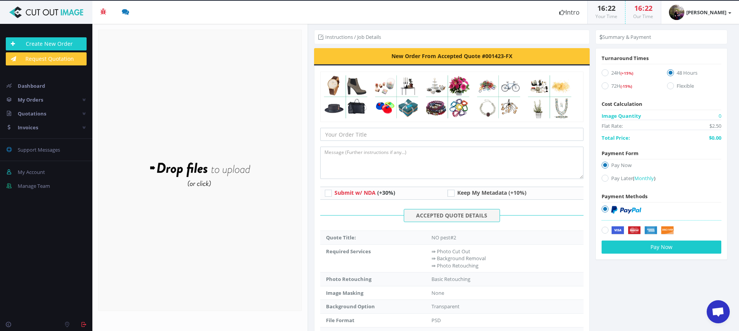
click at [714, 310] on span "Open chat" at bounding box center [717, 312] width 13 height 11
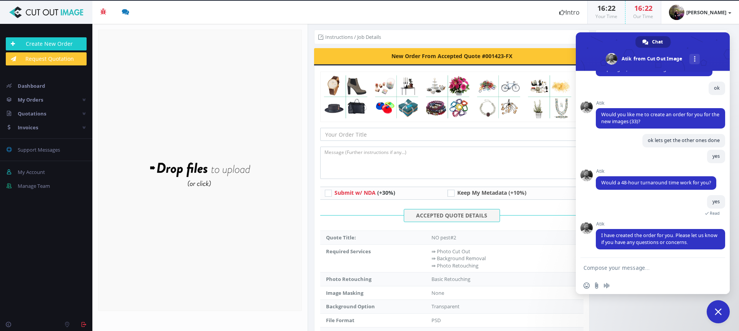
click at [628, 272] on textarea "Compose your message..." at bounding box center [644, 267] width 123 height 19
type textarea "are you sending me a rewquest"
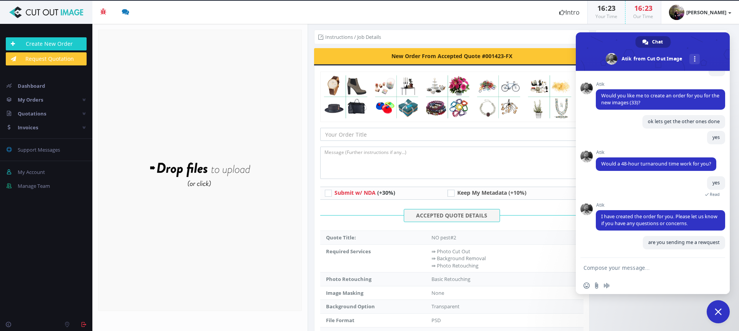
scroll to position [2292, 0]
click at [36, 125] on span "Invoices" at bounding box center [28, 127] width 20 height 7
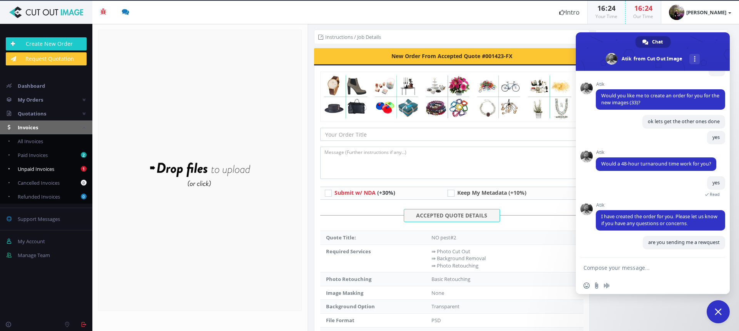
click at [41, 167] on span "Unpaid Invoices" at bounding box center [36, 168] width 37 height 7
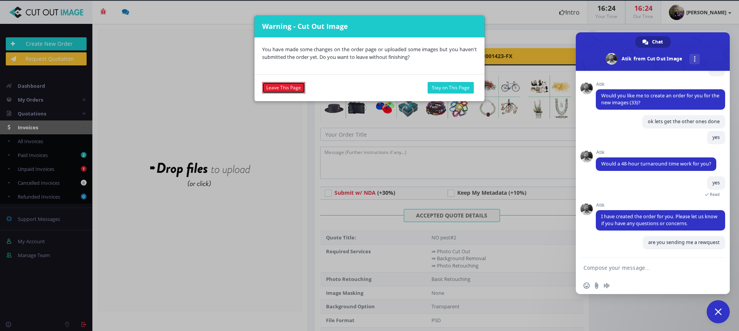
click at [293, 88] on link "Leave This Page" at bounding box center [283, 88] width 43 height 12
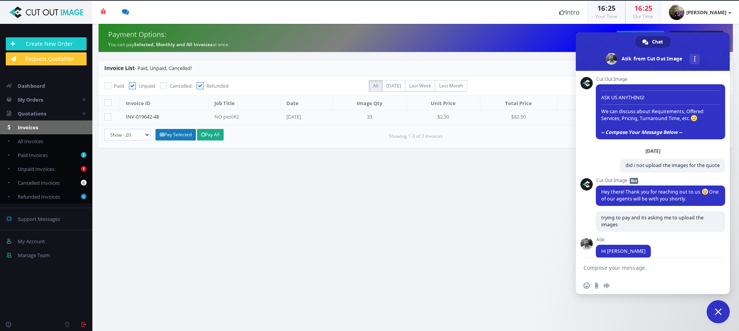
scroll to position [2292, 0]
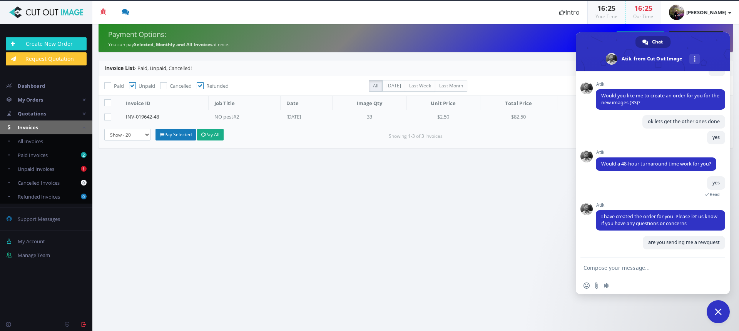
click at [716, 309] on span "Close chat" at bounding box center [717, 311] width 7 height 7
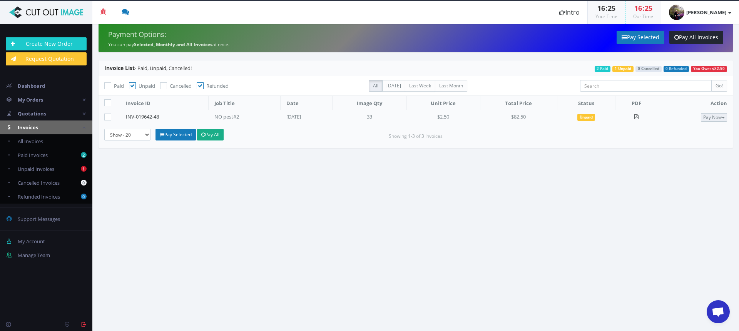
click at [712, 117] on button "Pay Now" at bounding box center [713, 117] width 26 height 8
click at [694, 130] on span "PayPal" at bounding box center [688, 130] width 18 height 7
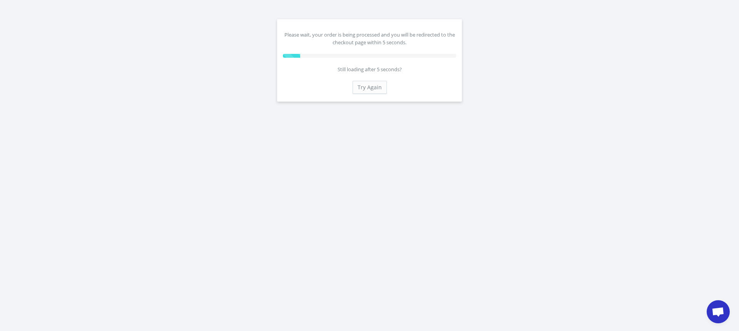
scroll to position [2292, 0]
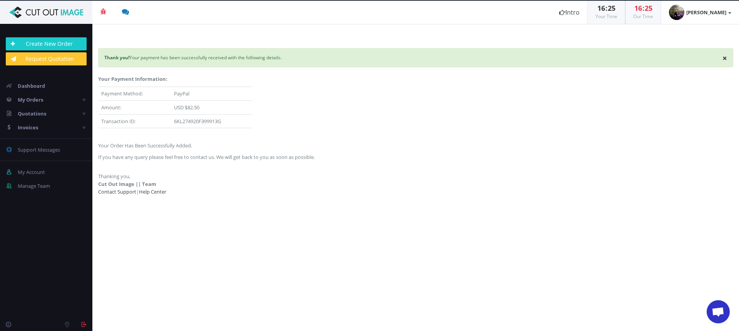
scroll to position [2292, 0]
click at [725, 58] on button "×" at bounding box center [724, 58] width 5 height 8
